Goal: Task Accomplishment & Management: Use online tool/utility

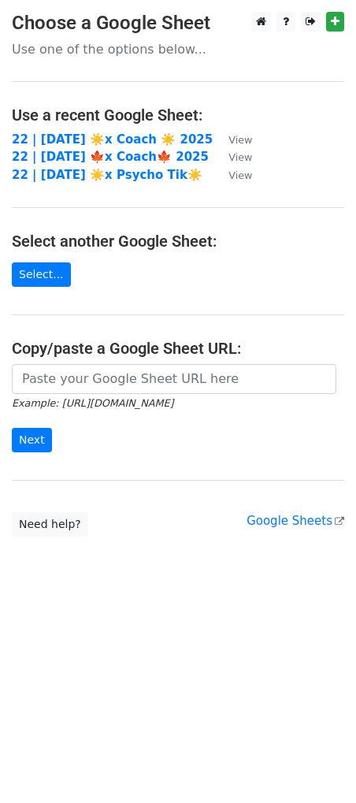
click at [132, 358] on main "Choose a Google Sheet Use one of the options below... Use a recent Google Sheet…" at bounding box center [178, 274] width 356 height 525
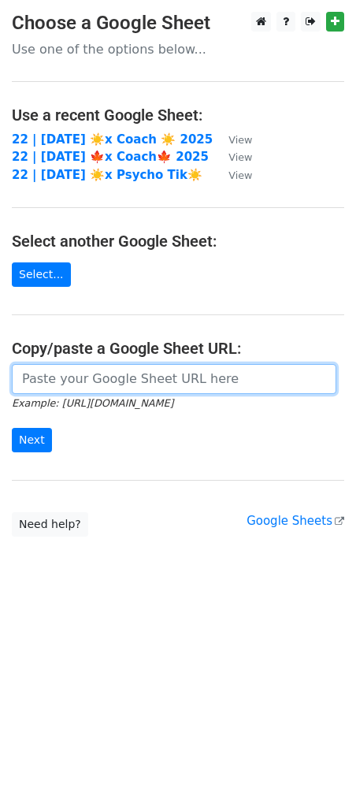
click at [98, 381] on input "url" at bounding box center [174, 379] width 325 height 30
paste input "https://docs.google.com/spreadsheets/d/1wgR15brew6mwbOJ7LmduQaEbuUFPYhBkjwZasea…"
type input "https://docs.google.com/spreadsheets/d/1wgR15brew6mwbOJ7LmduQaEbuUFPYhBkjwZasea…"
click at [12, 428] on input "Next" at bounding box center [32, 440] width 40 height 24
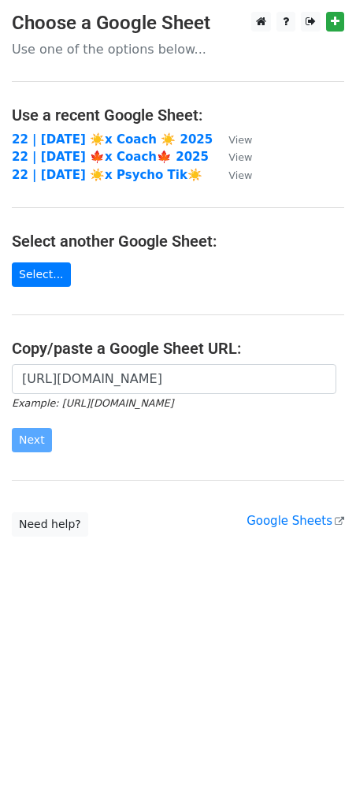
scroll to position [0, 0]
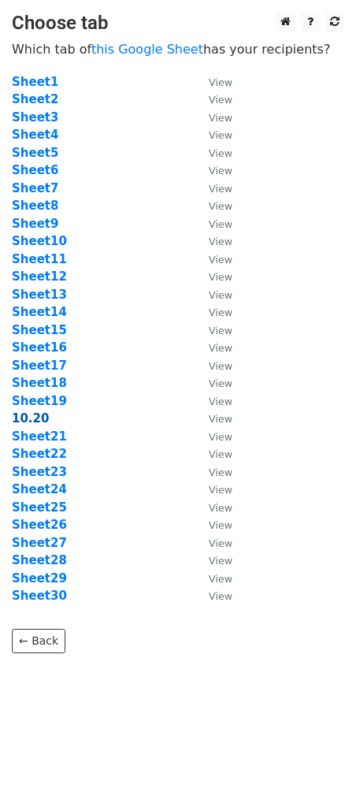
click at [33, 418] on strong "10.20" at bounding box center [30, 418] width 37 height 14
click at [35, 418] on strong "10.20" at bounding box center [30, 418] width 37 height 14
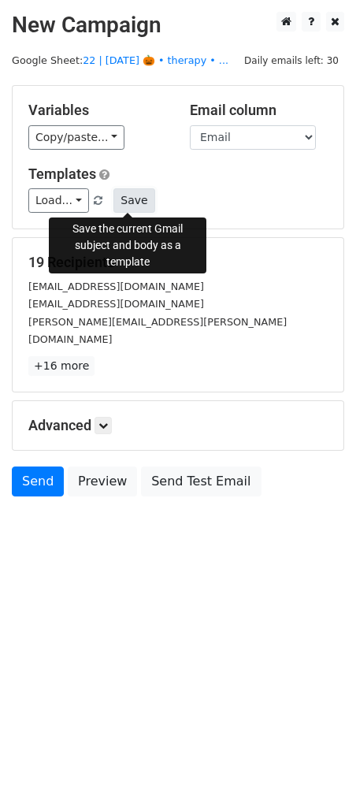
click at [140, 202] on button "Save" at bounding box center [133, 200] width 41 height 24
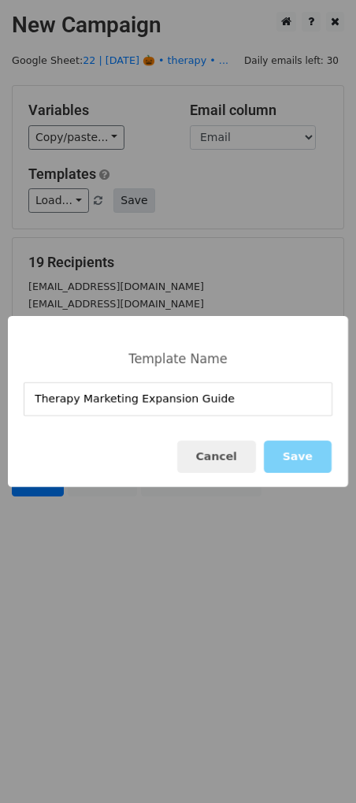
type input "Therapy Marketing Expansion Guide"
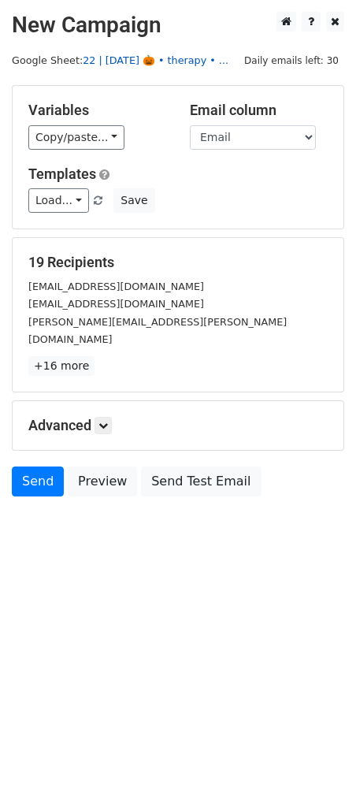
click at [152, 65] on link "22 | oct 20 🎃 • therapy • ..." at bounding box center [156, 60] width 146 height 12
click at [104, 421] on icon at bounding box center [102, 425] width 9 height 9
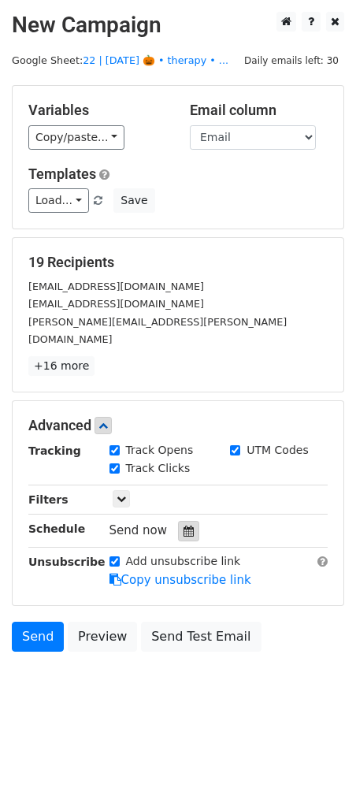
click at [188, 521] on div at bounding box center [188, 531] width 21 height 20
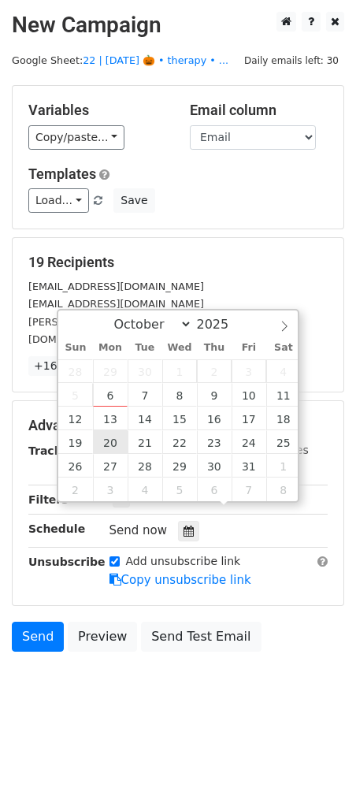
type input "2025-10-20 12:00"
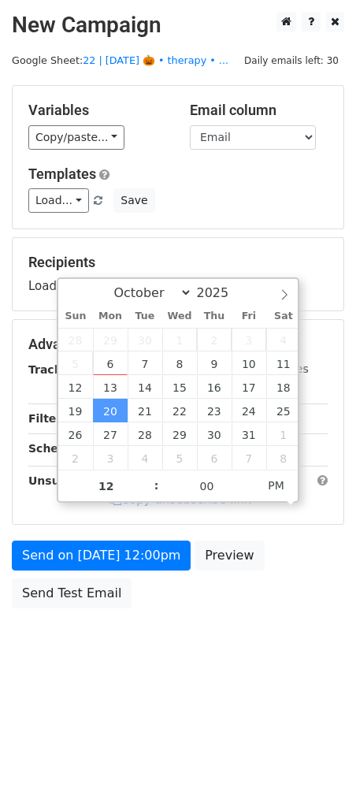
click at [126, 573] on div "Send on Oct 20 at 12:00pm Preview Send Test Email" at bounding box center [178, 578] width 356 height 76
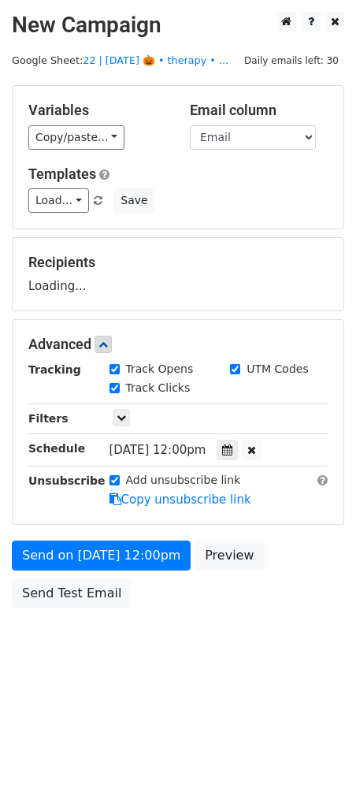
click at [128, 572] on form "Variables Copy/paste... {{Name}} {{Email}} Email column Name Email Templates Lo…" at bounding box center [178, 350] width 332 height 531
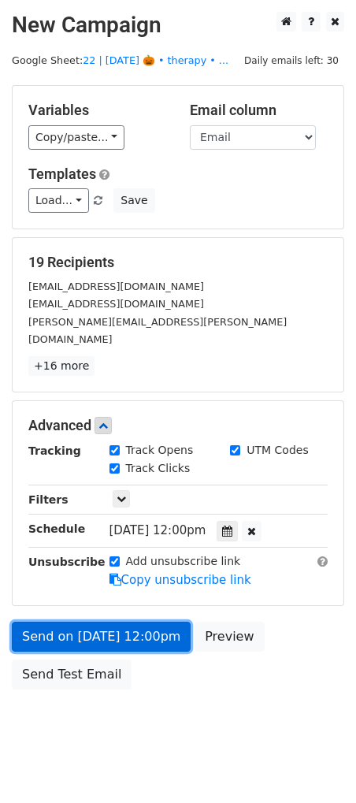
click at [84, 623] on link "Send on Oct 20 at 12:00pm" at bounding box center [101, 637] width 179 height 30
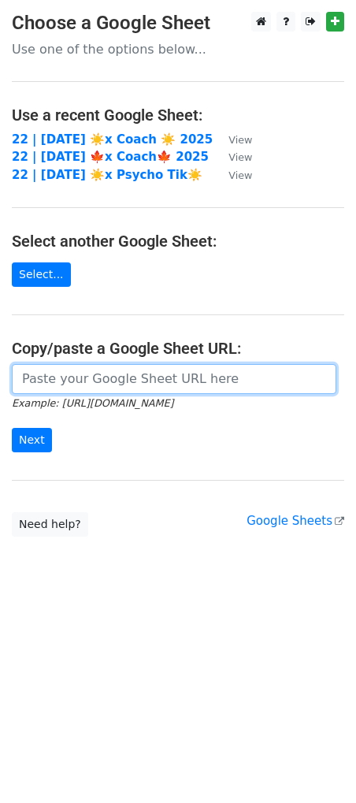
click at [173, 370] on input "url" at bounding box center [174, 379] width 325 height 30
paste input "https://docs.google.com/spreadsheets/d/1wgR15brew6mwbOJ7LmduQaEbuUFPYhBkjwZasea…"
type input "https://docs.google.com/spreadsheets/d/1wgR15brew6mwbOJ7LmduQaEbuUFPYhBkjwZasea…"
click at [12, 428] on input "Next" at bounding box center [32, 440] width 40 height 24
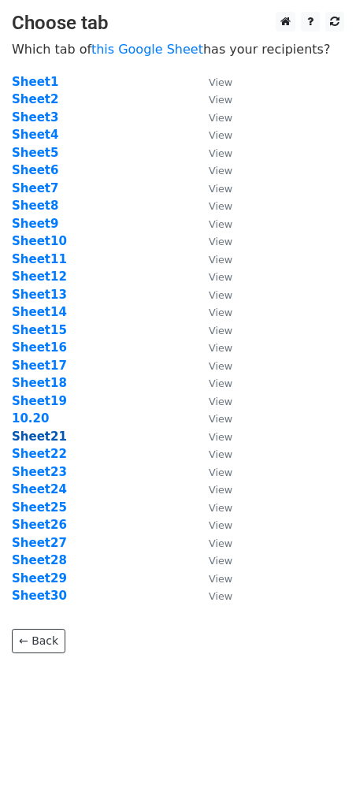
click at [32, 439] on strong "Sheet21" at bounding box center [39, 436] width 55 height 14
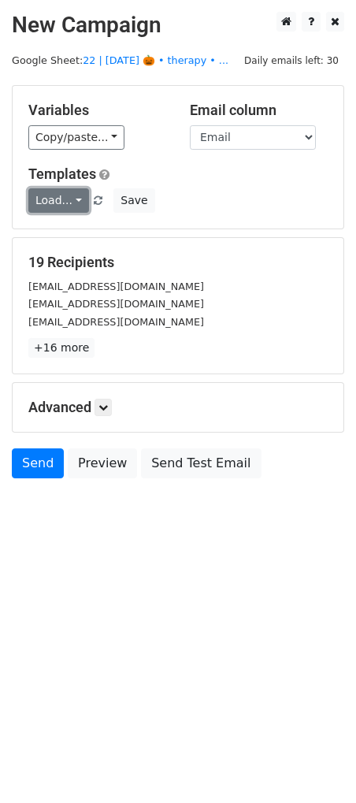
click at [55, 202] on link "Load..." at bounding box center [58, 200] width 61 height 24
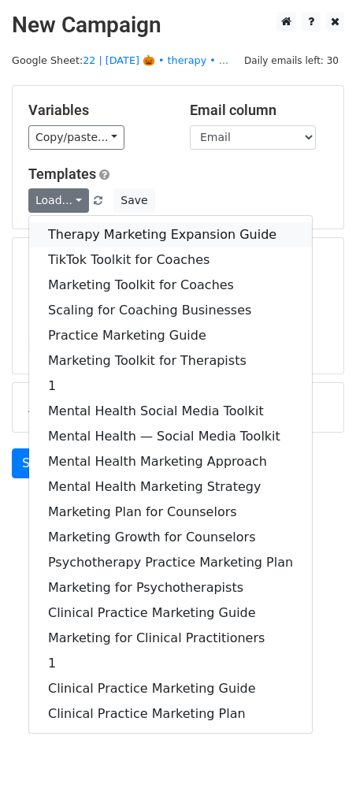
click at [88, 237] on link "Therapy Marketing Expansion Guide" at bounding box center [170, 234] width 283 height 25
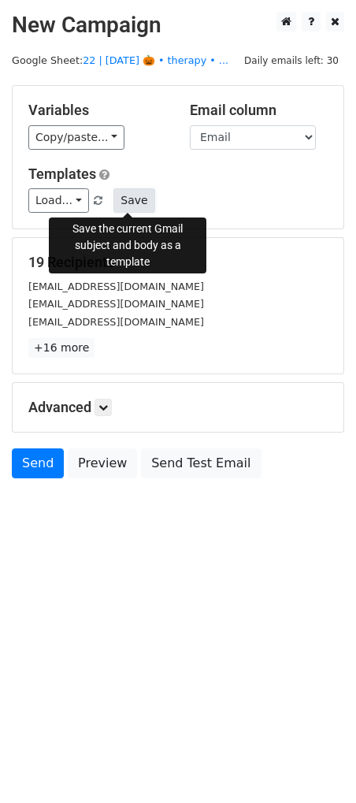
click at [121, 203] on button "Save" at bounding box center [133, 200] width 41 height 24
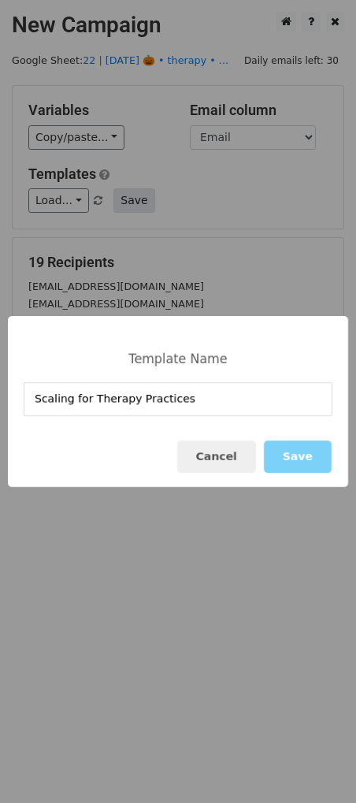
type input "Scaling for Therapy Practices"
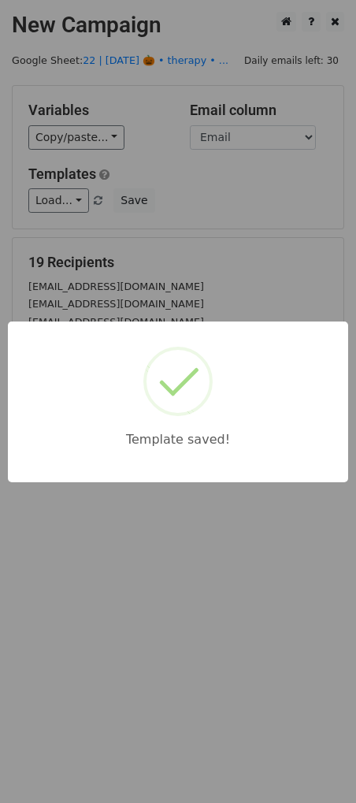
click at [214, 224] on div "Template saved!" at bounding box center [178, 401] width 356 height 803
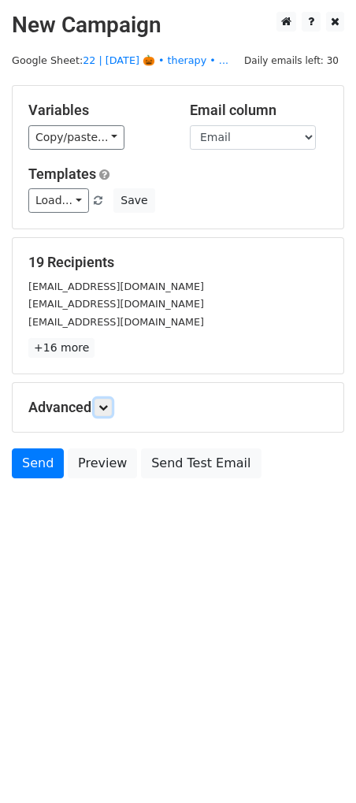
drag, startPoint x: 112, startPoint y: 410, endPoint x: 202, endPoint y: 527, distance: 148.3
click at [112, 410] on link at bounding box center [103, 407] width 17 height 17
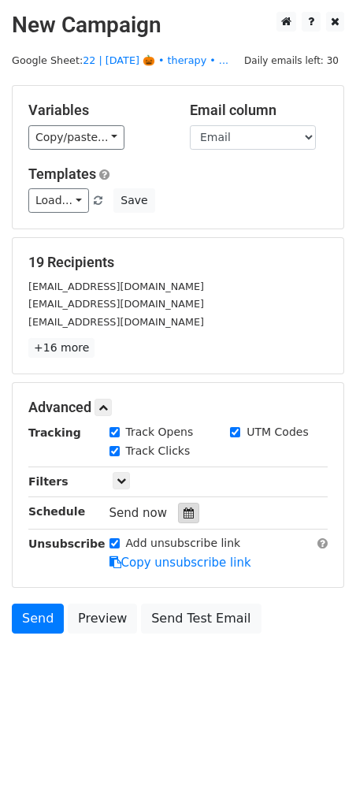
click at [184, 513] on icon at bounding box center [189, 512] width 10 height 11
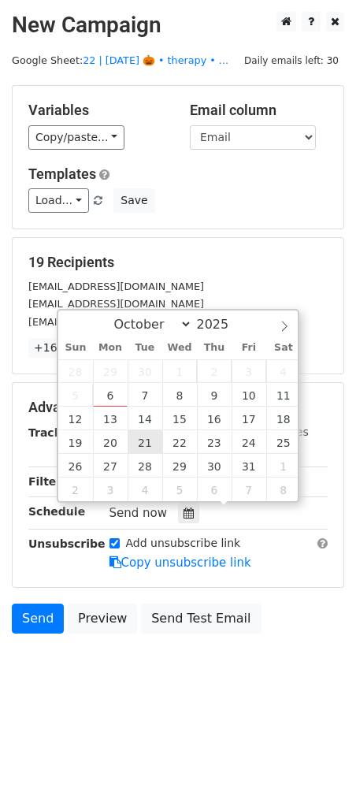
type input "[DATE] 12:00"
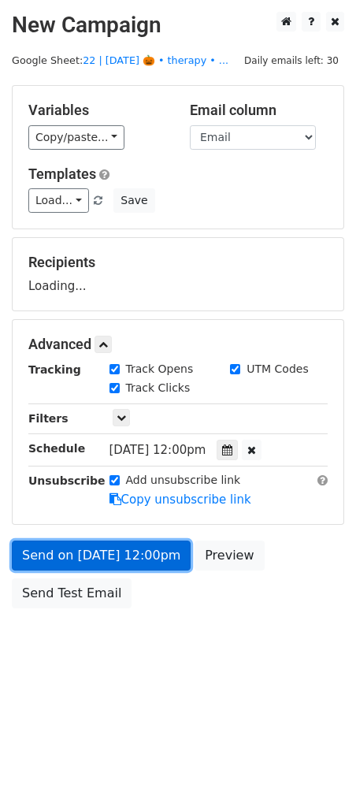
click at [129, 564] on link "Send on [DATE] 12:00pm" at bounding box center [101, 555] width 179 height 30
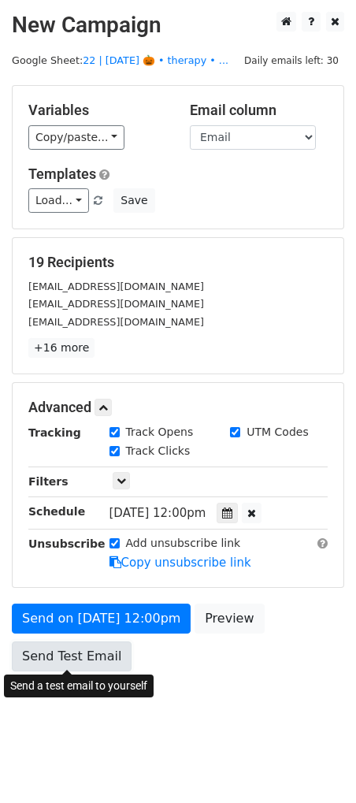
click at [80, 667] on link "Send Test Email" at bounding box center [72, 656] width 120 height 30
